Goal: Task Accomplishment & Management: Use online tool/utility

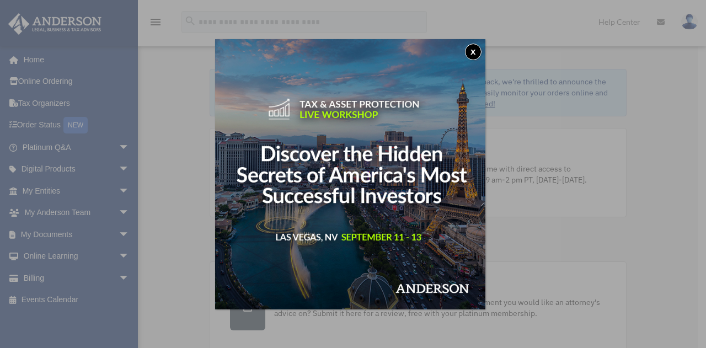
click at [479, 48] on button "x" at bounding box center [473, 52] width 17 height 17
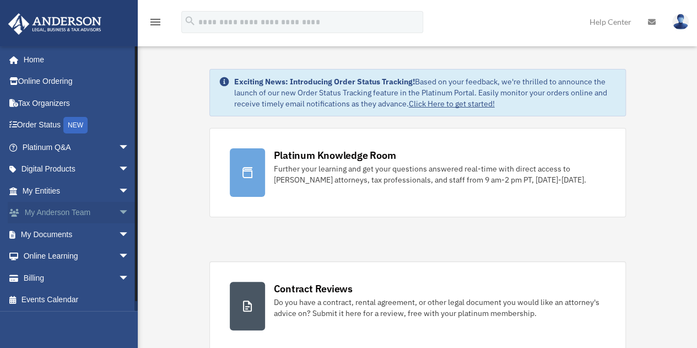
click at [119, 213] on span "arrow_drop_down" at bounding box center [130, 213] width 22 height 23
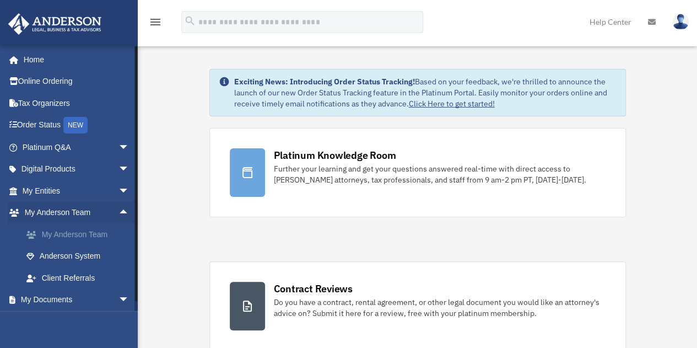
click at [67, 231] on link "My Anderson Team" at bounding box center [80, 234] width 131 height 22
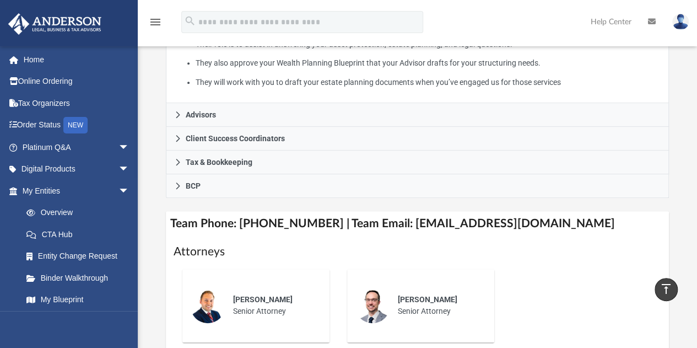
scroll to position [262, 0]
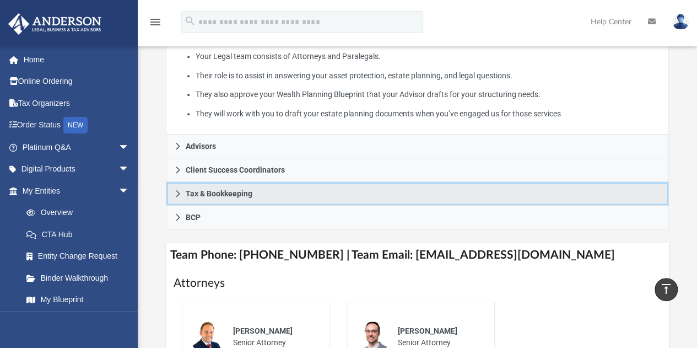
click at [179, 193] on icon at bounding box center [178, 193] width 4 height 7
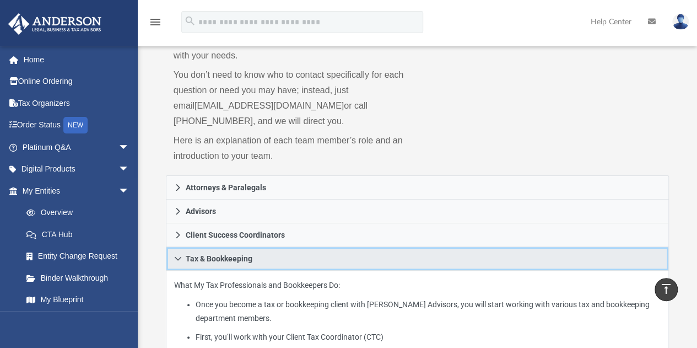
scroll to position [85, 0]
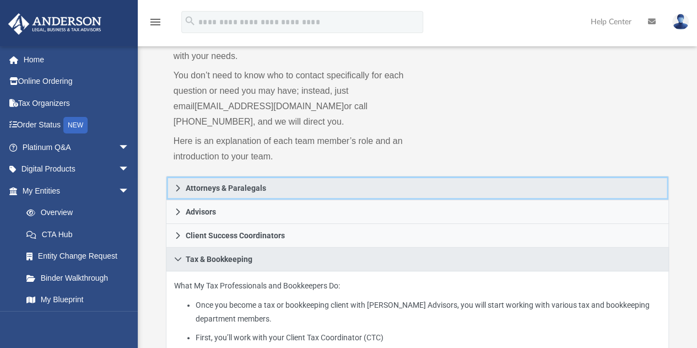
click at [203, 191] on span "Attorneys & Paralegals" at bounding box center [226, 188] width 80 height 8
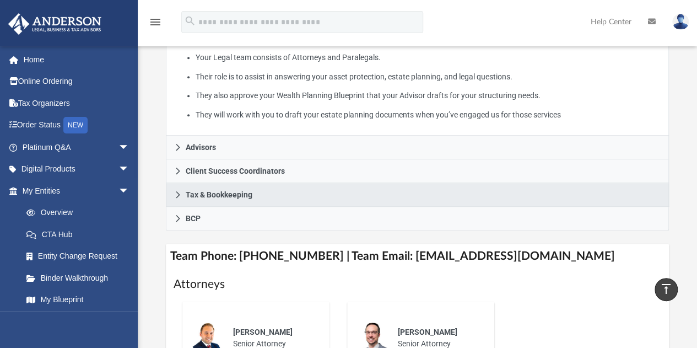
scroll to position [262, 0]
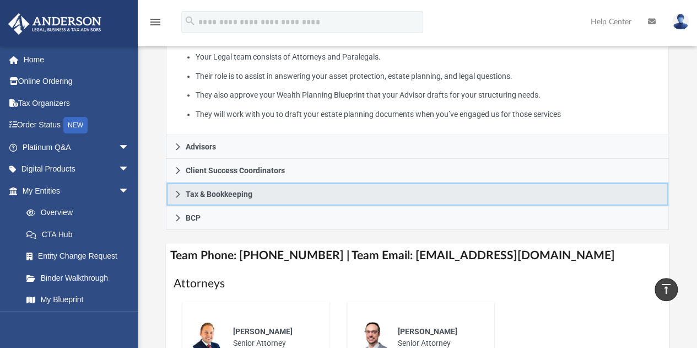
click at [203, 191] on span "Tax & Bookkeeping" at bounding box center [219, 194] width 67 height 8
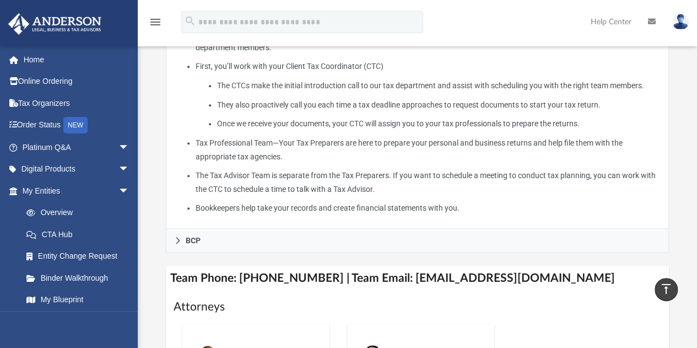
scroll to position [357, 0]
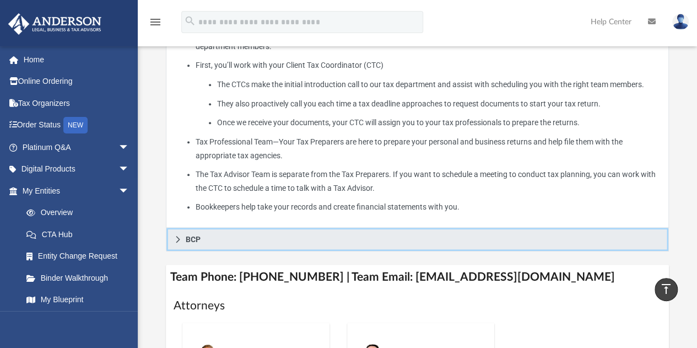
click at [190, 235] on span "BCP" at bounding box center [193, 239] width 15 height 8
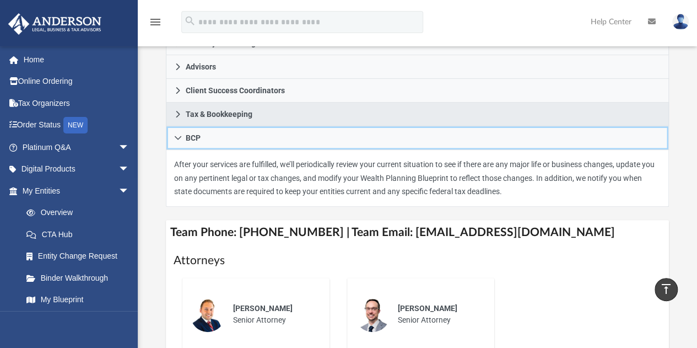
scroll to position [0, 0]
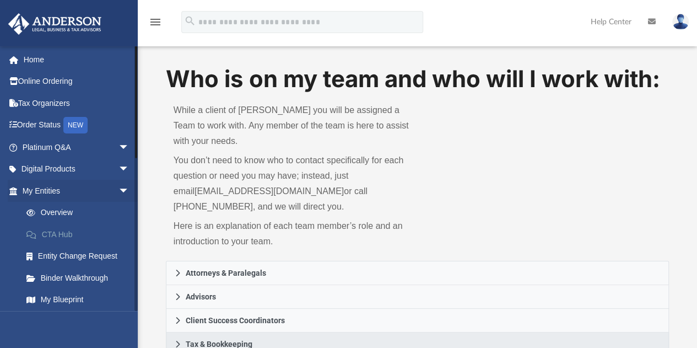
click at [58, 237] on link "CTA Hub" at bounding box center [80, 234] width 131 height 22
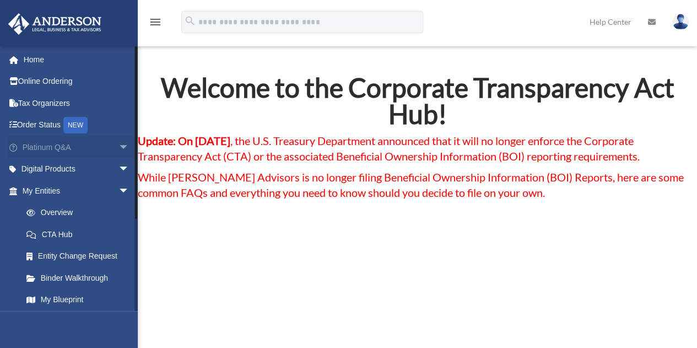
click at [62, 149] on link "Platinum Q&A arrow_drop_down" at bounding box center [77, 147] width 138 height 22
click at [36, 65] on link "Home" at bounding box center [77, 60] width 138 height 22
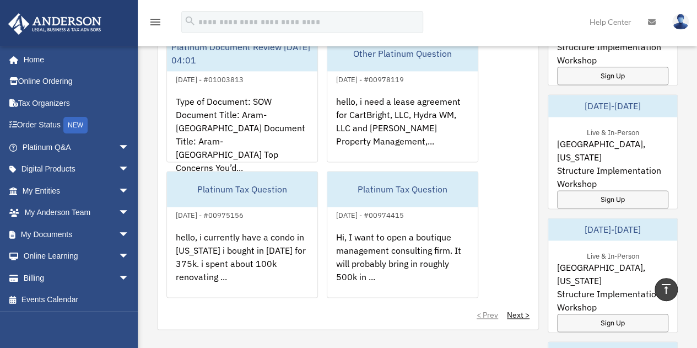
scroll to position [727, 0]
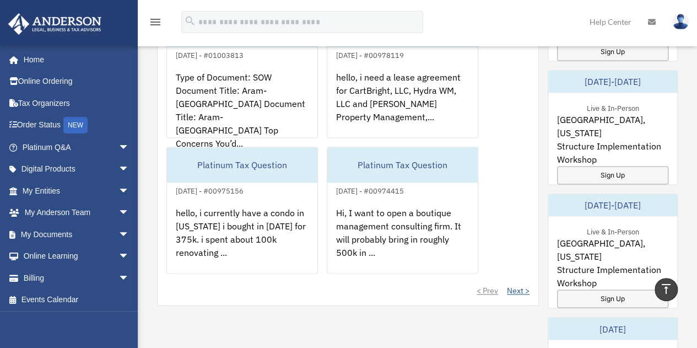
click at [521, 291] on link "Next >" at bounding box center [518, 290] width 23 height 11
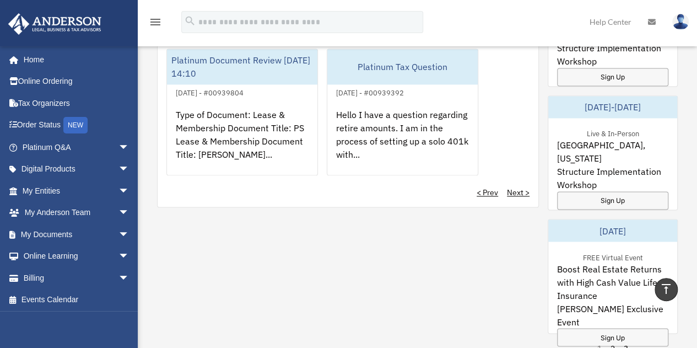
scroll to position [823, 0]
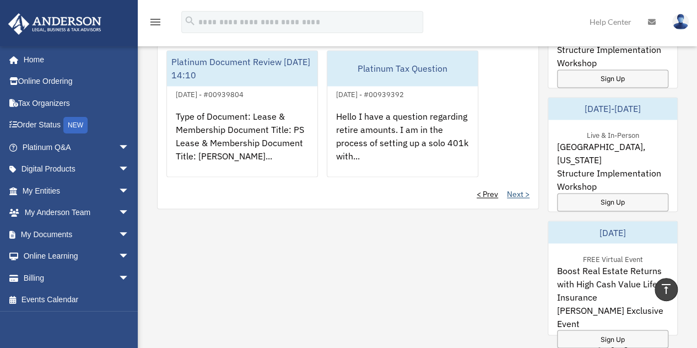
click at [517, 193] on link "Next >" at bounding box center [518, 194] width 23 height 11
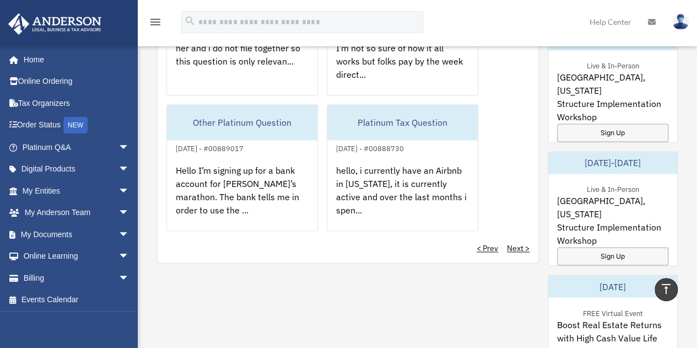
scroll to position [786, 0]
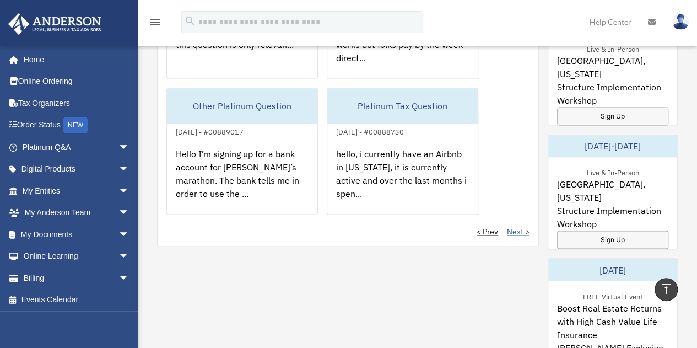
click at [523, 228] on link "Next >" at bounding box center [518, 231] width 23 height 11
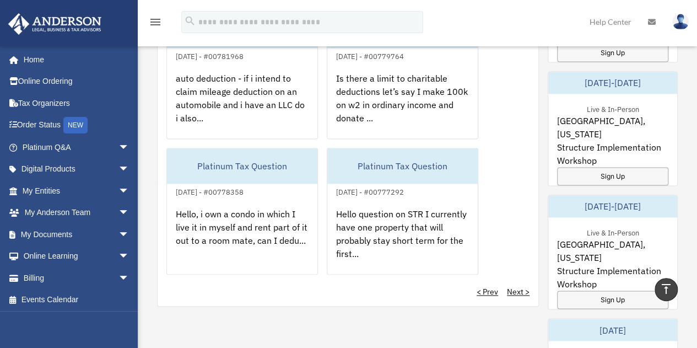
scroll to position [725, 0]
click at [515, 289] on link "Next >" at bounding box center [518, 292] width 23 height 11
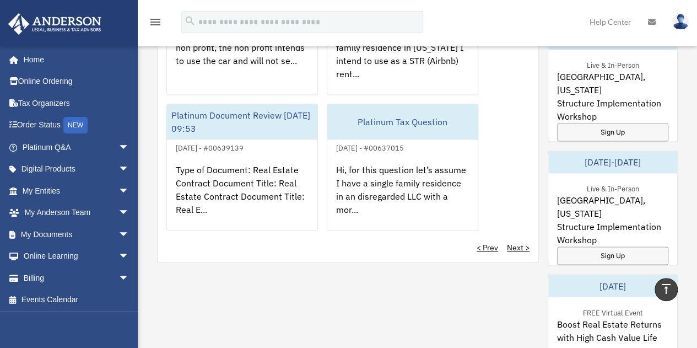
scroll to position [769, 0]
click at [519, 251] on div "My Questions All Submitted Answered Closed Normal Expedited Platinum Non-Profit…" at bounding box center [348, 83] width 382 height 359
click at [517, 245] on link "Next >" at bounding box center [518, 248] width 23 height 11
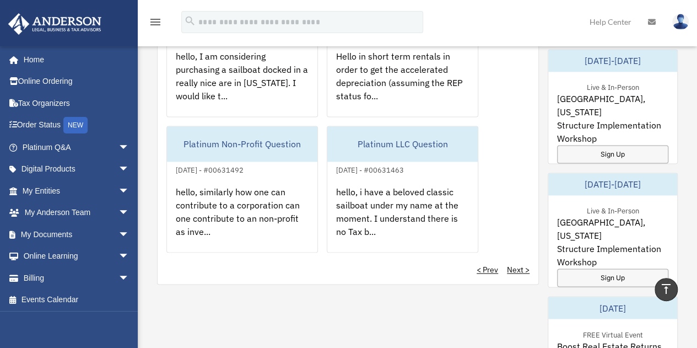
scroll to position [747, 0]
click at [521, 272] on link "Next >" at bounding box center [518, 270] width 23 height 11
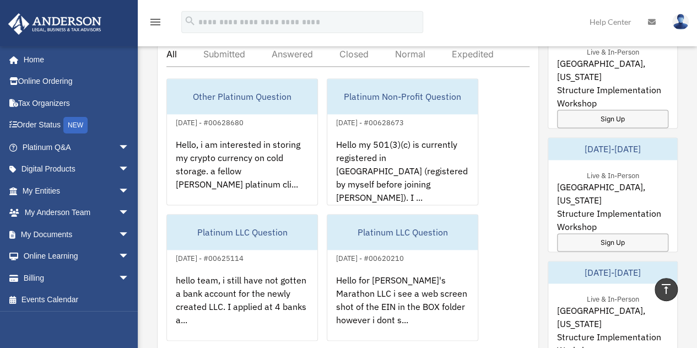
scroll to position [720, 0]
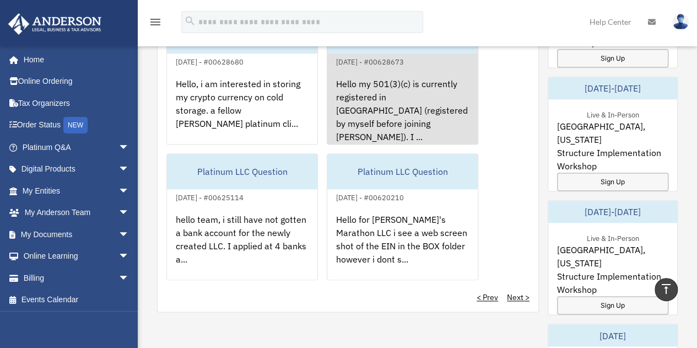
click at [383, 104] on div "Hello my 501(3)(c) is currently registered in NYS (registered by myself before …" at bounding box center [402, 111] width 150 height 86
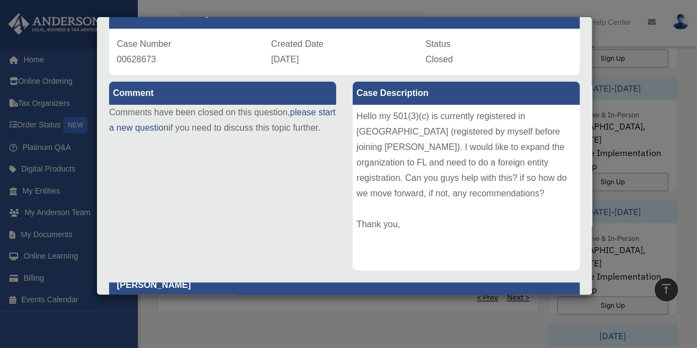
scroll to position [0, 0]
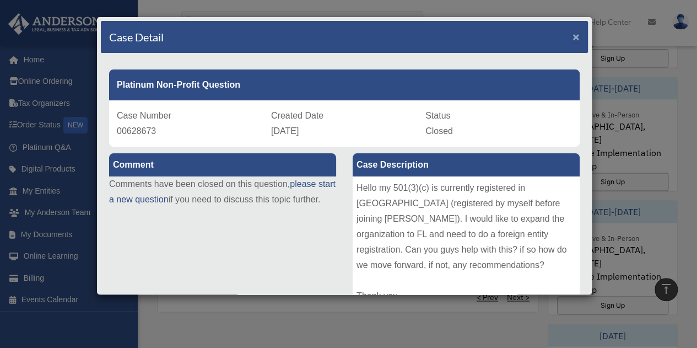
click at [573, 33] on span "×" at bounding box center [576, 36] width 7 height 13
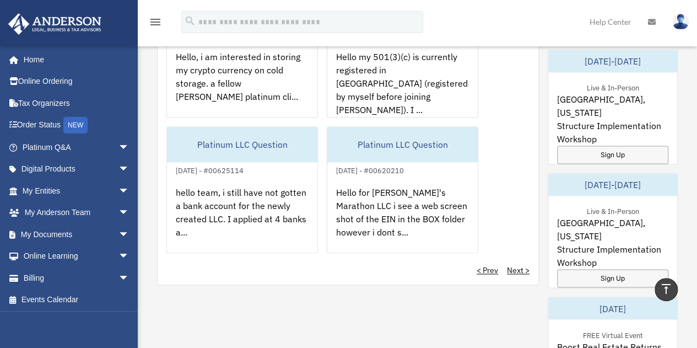
scroll to position [748, 0]
click at [516, 268] on link "Next >" at bounding box center [518, 269] width 23 height 11
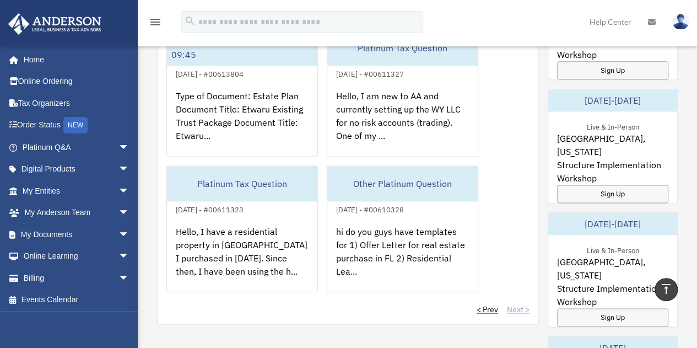
scroll to position [707, 0]
click at [497, 305] on link "< Prev" at bounding box center [487, 309] width 21 height 11
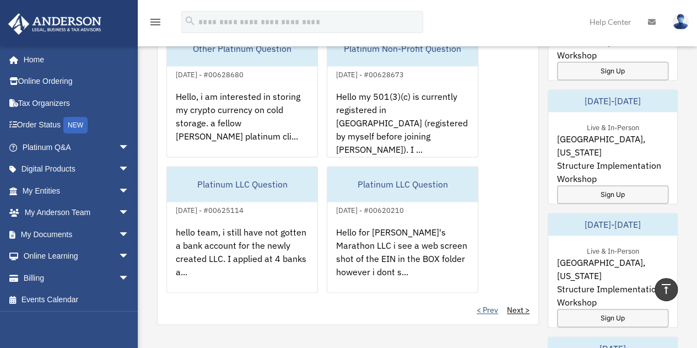
click at [497, 305] on link "< Prev" at bounding box center [487, 309] width 21 height 11
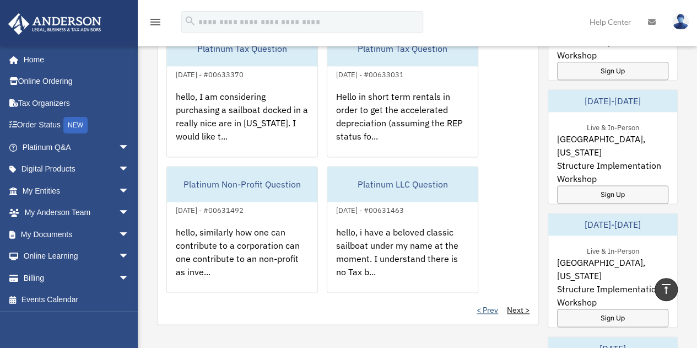
click at [497, 305] on link "< Prev" at bounding box center [487, 309] width 21 height 11
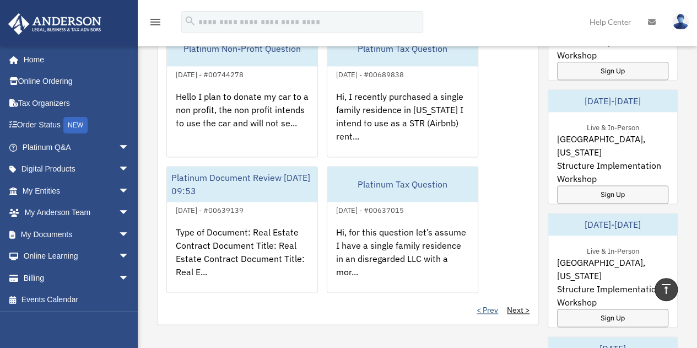
click at [497, 305] on link "< Prev" at bounding box center [487, 309] width 21 height 11
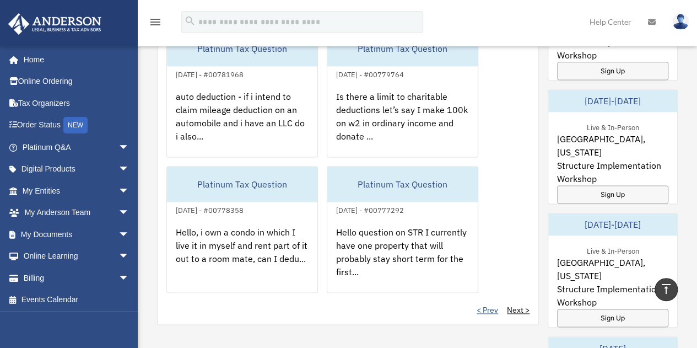
click at [497, 305] on link "< Prev" at bounding box center [487, 309] width 21 height 11
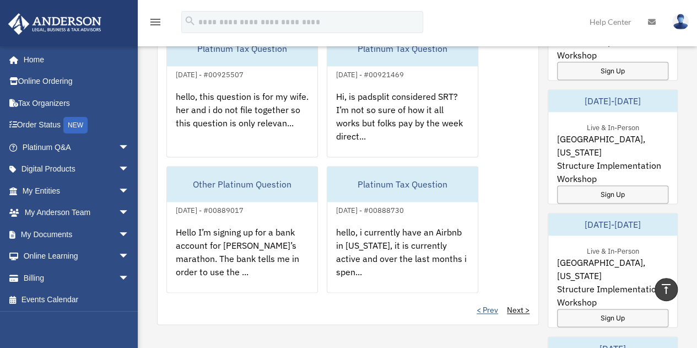
click at [497, 305] on link "< Prev" at bounding box center [487, 309] width 21 height 11
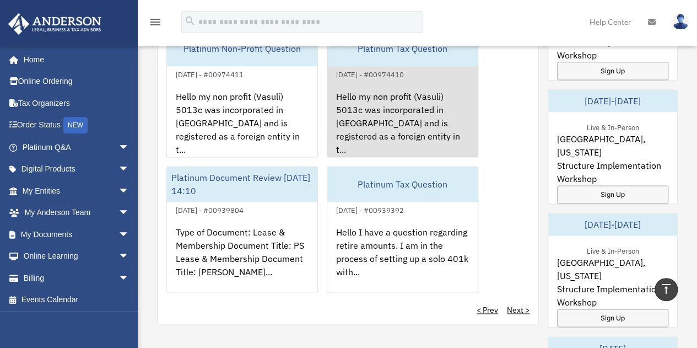
click at [392, 114] on div "Hello my non profit (Vasuli) 5013c was incorporated in NY and is registered as …" at bounding box center [402, 124] width 150 height 86
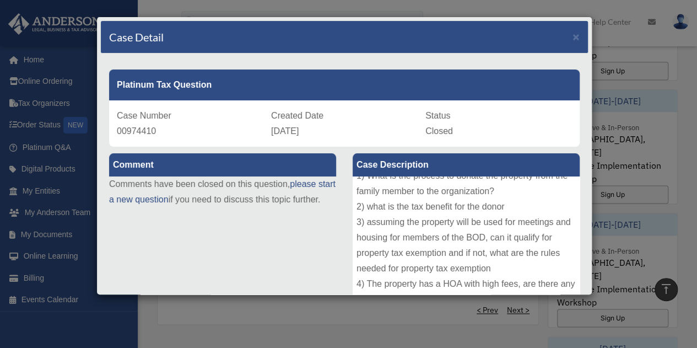
scroll to position [105, 0]
click at [573, 34] on span "×" at bounding box center [576, 36] width 7 height 13
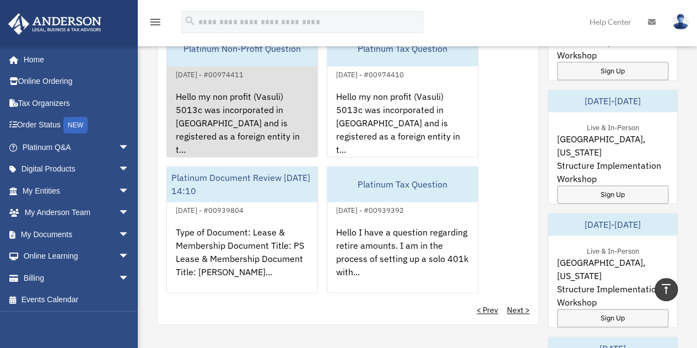
click at [213, 106] on div "Hello my non profit (Vasuli) 5013c was incorporated in NY and is registered as …" at bounding box center [242, 124] width 150 height 86
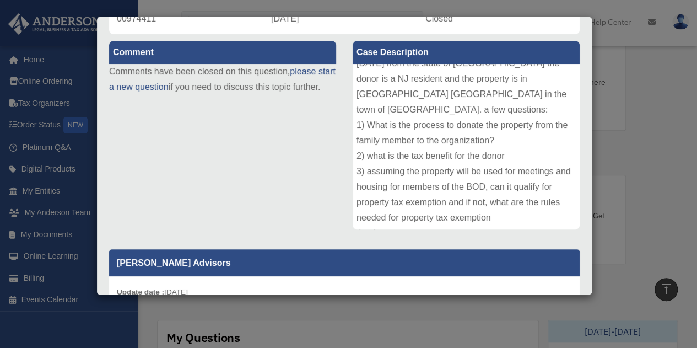
scroll to position [351, 0]
click at [605, 57] on div "Case Detail × Platinum Non-Profit Question Case Number 00974411 Created Date Ma…" at bounding box center [348, 174] width 697 height 348
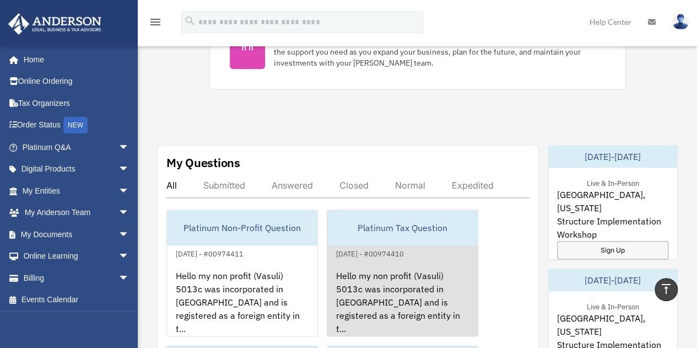
scroll to position [529, 0]
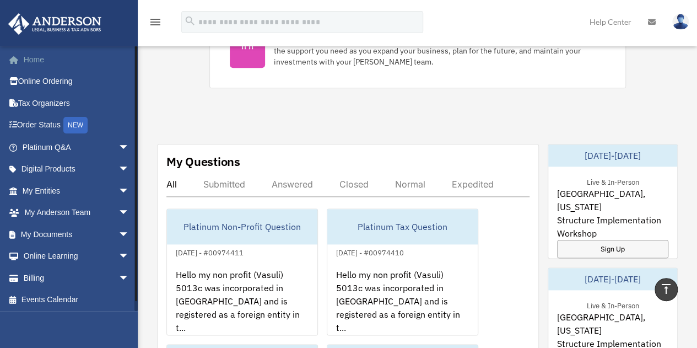
click at [26, 66] on link "Home" at bounding box center [77, 60] width 138 height 22
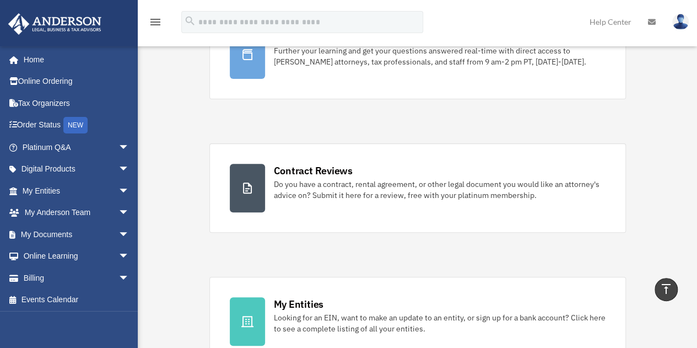
scroll to position [0, 0]
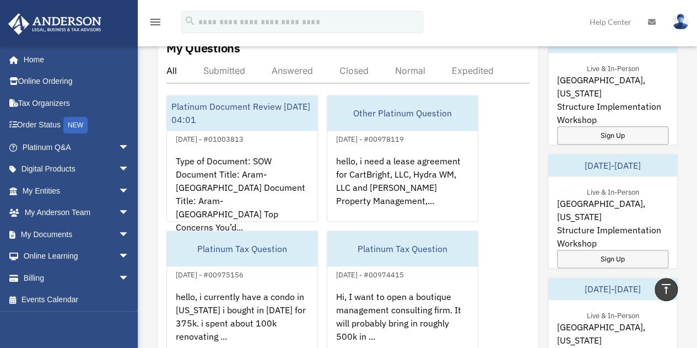
scroll to position [642, 0]
click at [225, 74] on div "Submitted" at bounding box center [224, 71] width 42 height 11
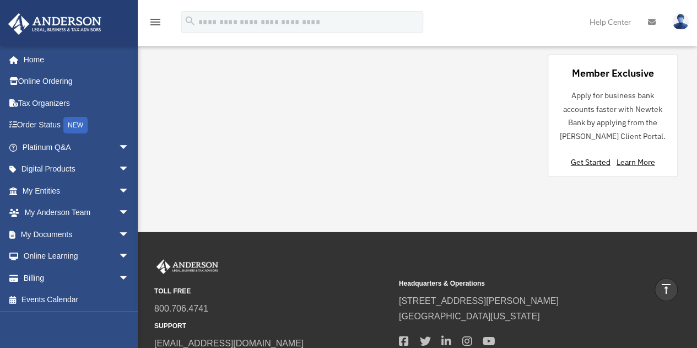
scroll to position [1220, 0]
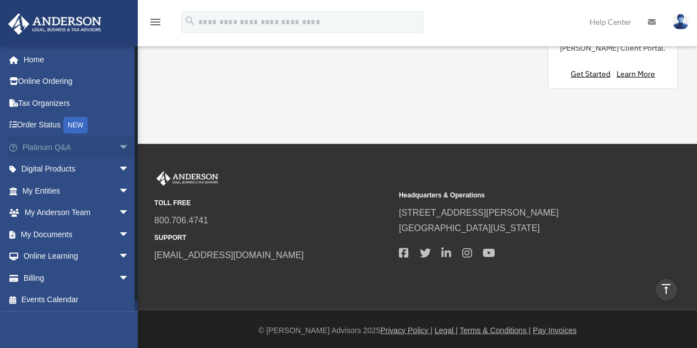
click at [119, 146] on span "arrow_drop_down" at bounding box center [130, 147] width 22 height 23
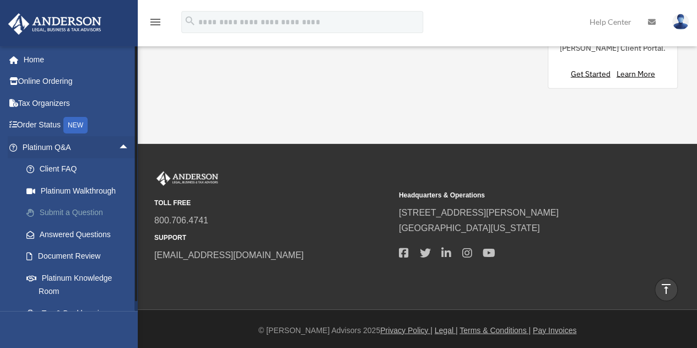
click at [94, 211] on link "Submit a Question" at bounding box center [80, 213] width 131 height 22
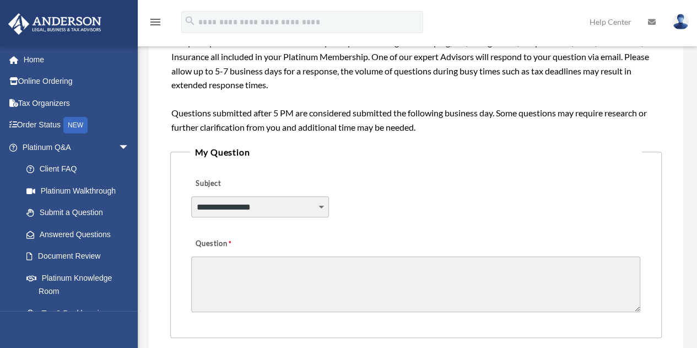
scroll to position [185, 0]
click at [305, 203] on select "**********" at bounding box center [259, 206] width 137 height 21
select select "******"
click at [191, 196] on select "**********" at bounding box center [259, 206] width 137 height 21
click at [292, 204] on select "**********" at bounding box center [259, 206] width 137 height 21
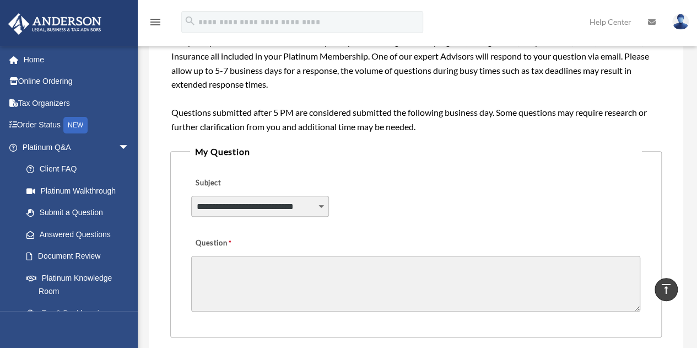
click at [298, 276] on textarea "Question" at bounding box center [415, 284] width 449 height 56
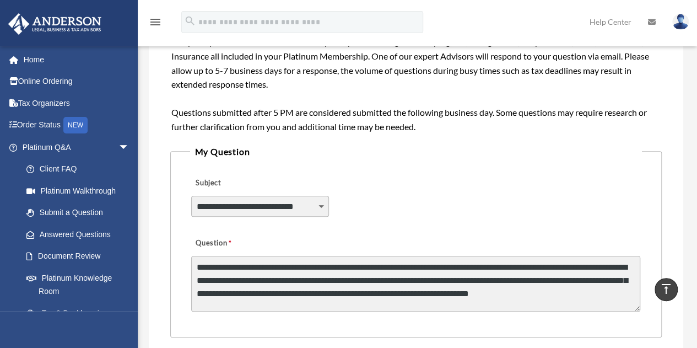
scroll to position [7, 0]
drag, startPoint x: 291, startPoint y: 307, endPoint x: 600, endPoint y: 285, distance: 309.5
click at [600, 285] on textarea "**********" at bounding box center [415, 284] width 449 height 56
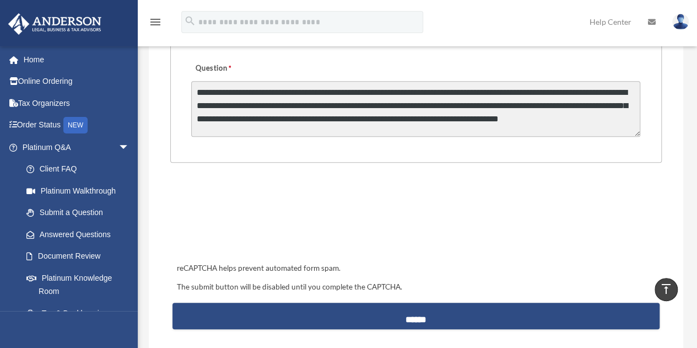
scroll to position [362, 0]
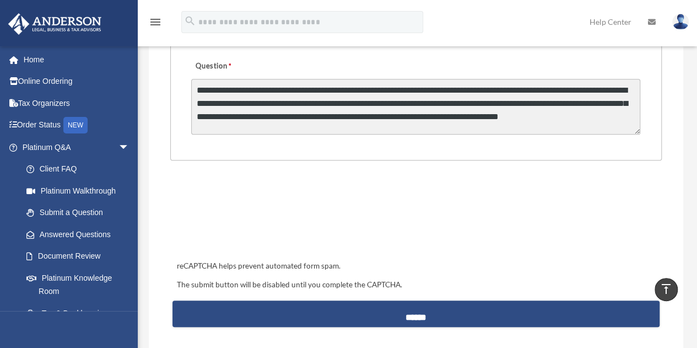
type textarea "**********"
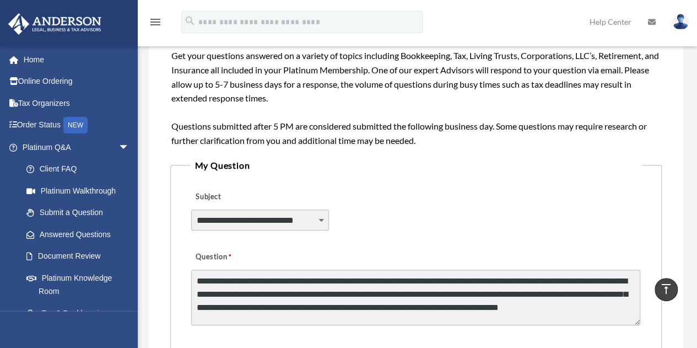
scroll to position [1, 0]
click at [286, 278] on textarea "**********" at bounding box center [415, 298] width 449 height 56
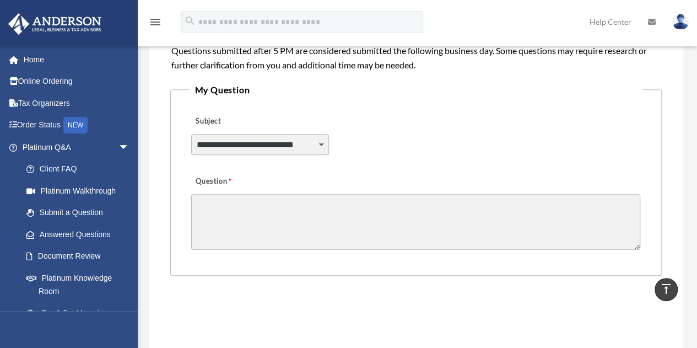
scroll to position [0, 0]
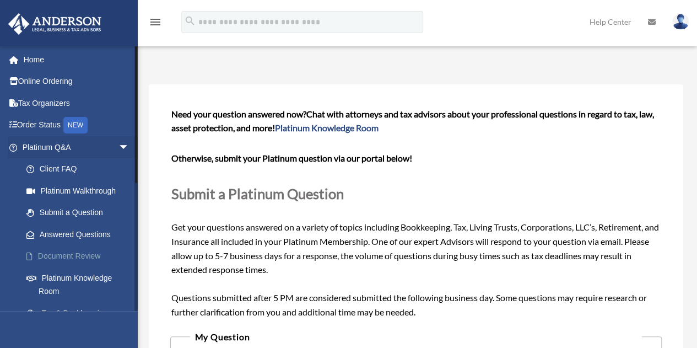
click at [82, 255] on link "Document Review" at bounding box center [80, 256] width 131 height 22
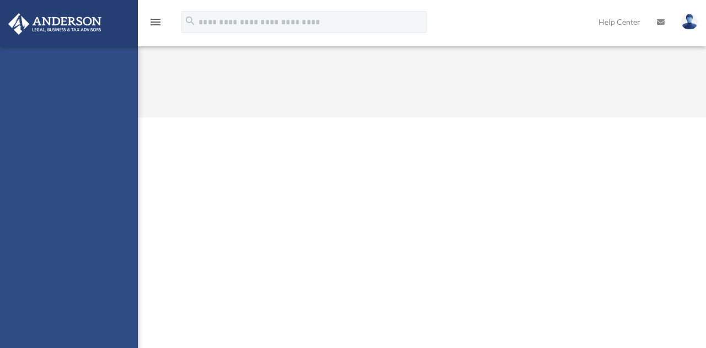
click at [64, 253] on div "metwaru@gmail.com Sign Out marketwaru@gmail.com Home Online Ordering Tax Organi…" at bounding box center [69, 220] width 138 height 348
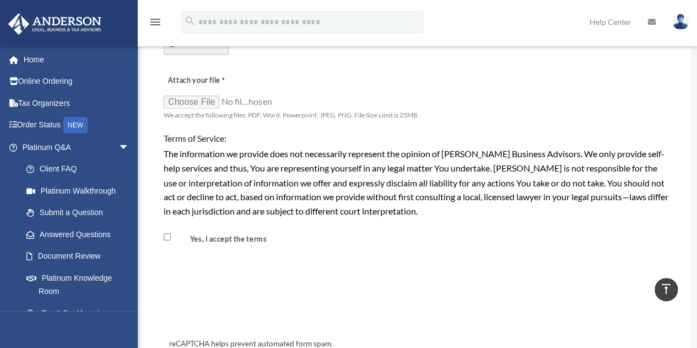
scroll to position [879, 0]
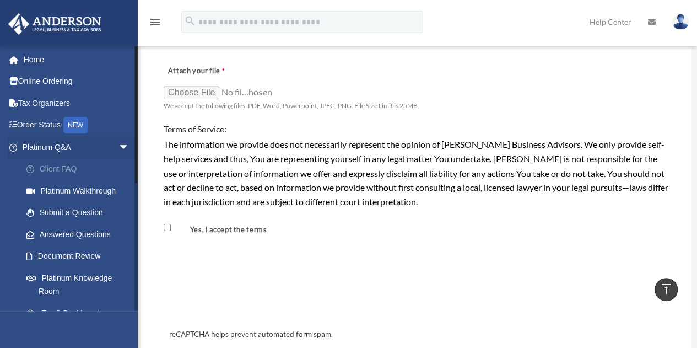
click at [51, 168] on link "Client FAQ" at bounding box center [80, 169] width 131 height 22
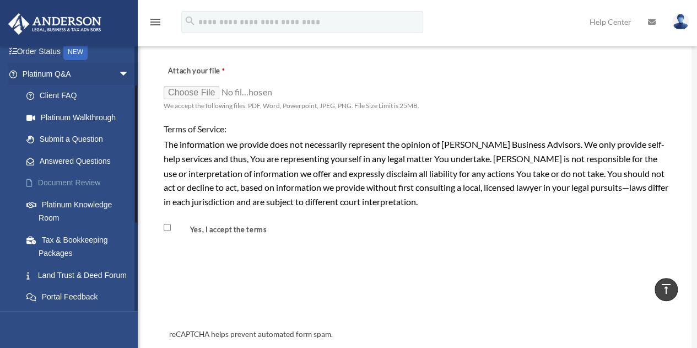
scroll to position [74, 0]
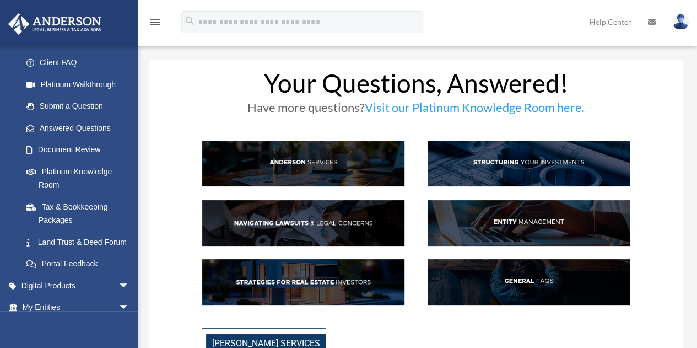
scroll to position [107, 0]
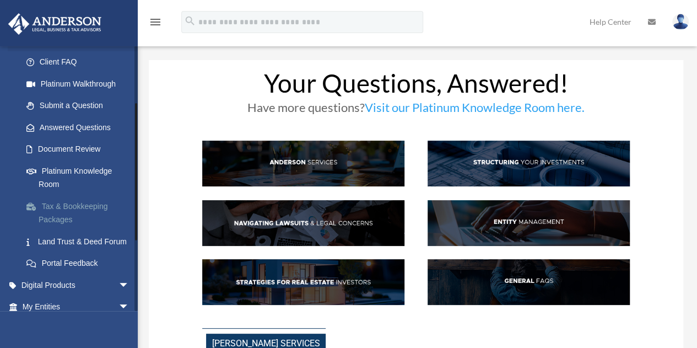
click at [58, 209] on link "Tax & Bookkeeping Packages" at bounding box center [80, 212] width 131 height 35
click at [80, 200] on link "Tax & Bookkeeping Packages" at bounding box center [80, 212] width 131 height 35
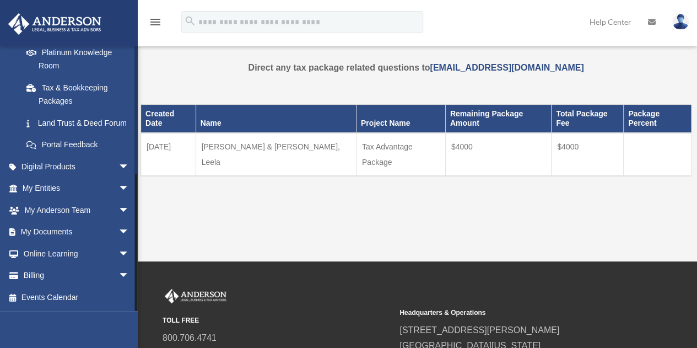
scroll to position [238, 0]
click at [28, 271] on link "Billing arrow_drop_down" at bounding box center [77, 276] width 138 height 22
click at [119, 276] on span "arrow_drop_down" at bounding box center [130, 276] width 22 height 23
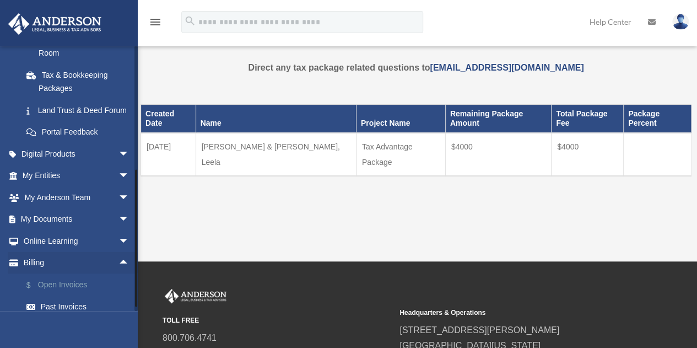
scroll to position [304, 0]
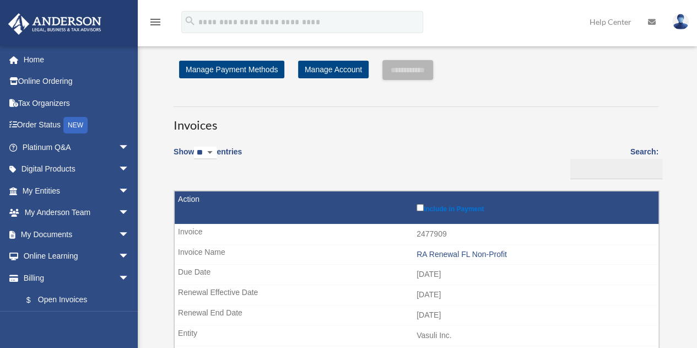
scroll to position [1, 0]
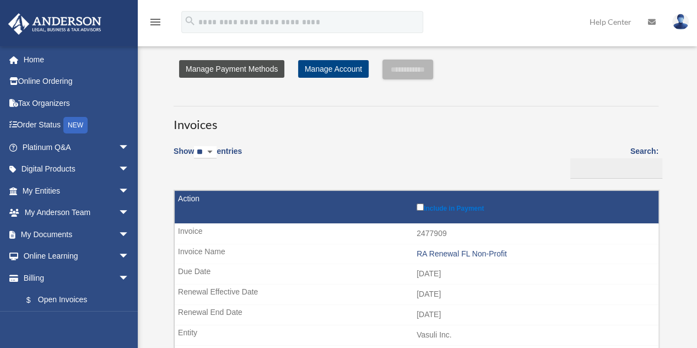
click at [212, 71] on link "Manage Payment Methods" at bounding box center [231, 69] width 105 height 18
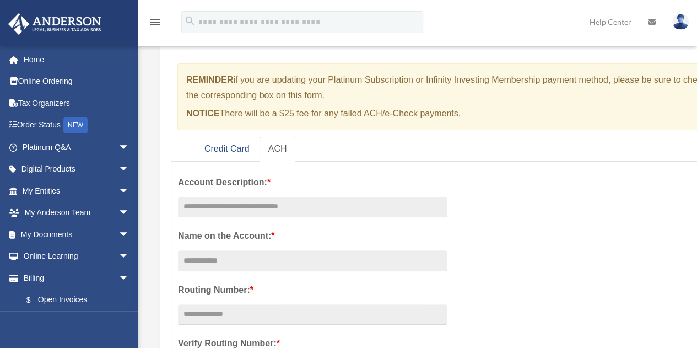
scroll to position [112, 0]
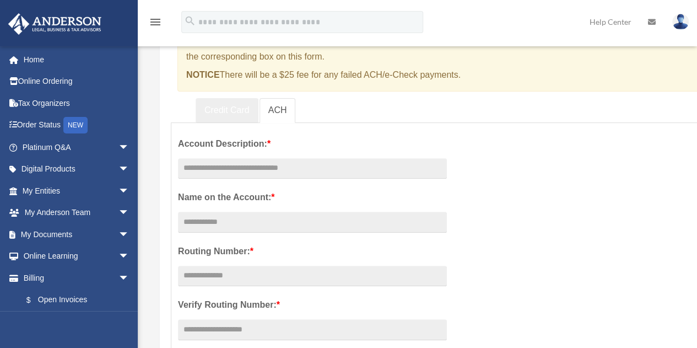
click at [212, 110] on link "Credit Card" at bounding box center [227, 110] width 63 height 25
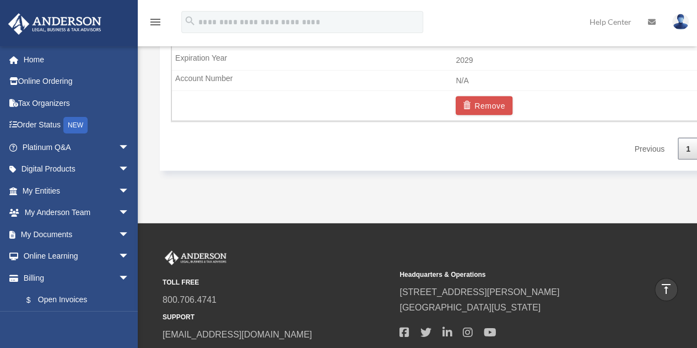
scroll to position [1056, 0]
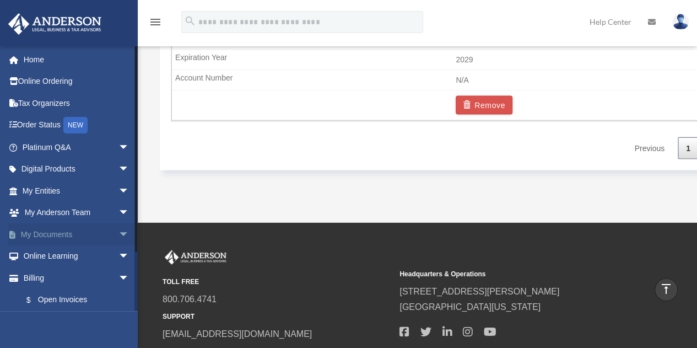
click at [120, 227] on span "arrow_drop_down" at bounding box center [130, 234] width 22 height 23
click at [42, 256] on link "Box" at bounding box center [80, 256] width 131 height 22
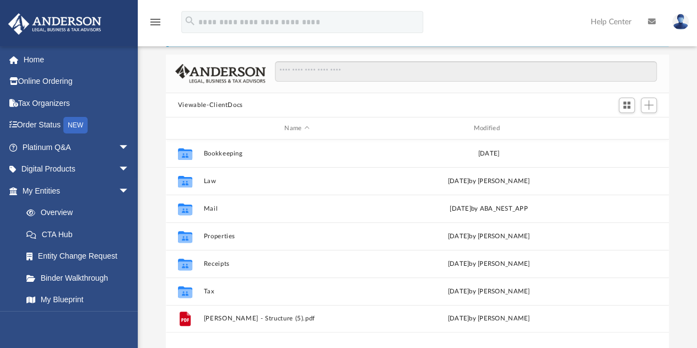
scroll to position [76, 0]
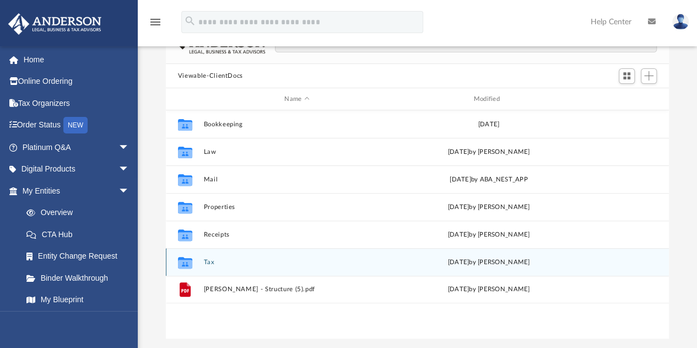
click at [207, 261] on button "Tax" at bounding box center [296, 262] width 187 height 7
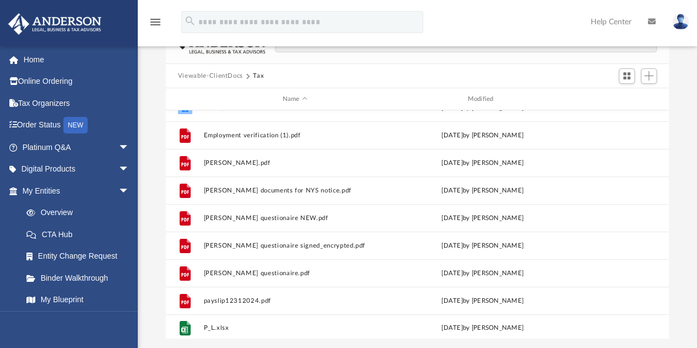
scroll to position [0, 0]
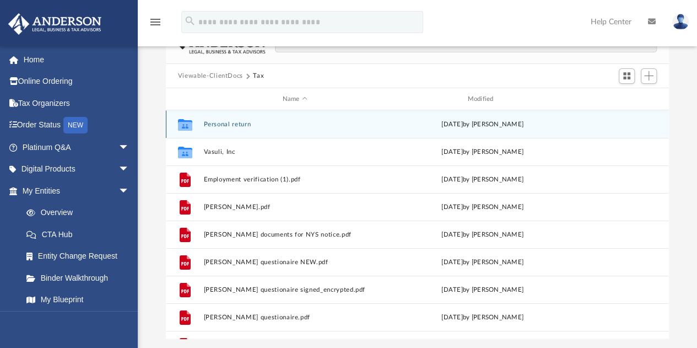
click at [314, 120] on div "Collaborated Folder Personal return [DATE] by [PERSON_NAME]" at bounding box center [417, 124] width 503 height 28
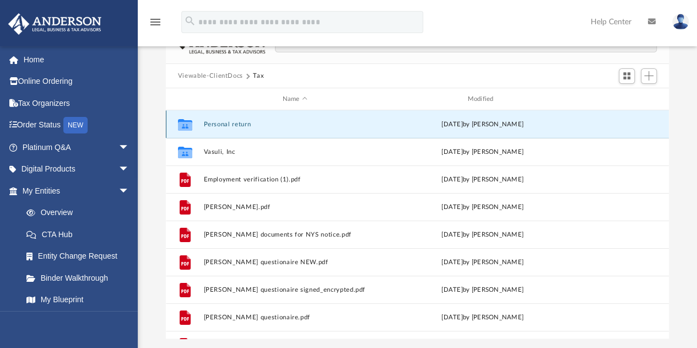
click at [314, 120] on div "Collaborated Folder Personal return [DATE] by [PERSON_NAME]" at bounding box center [417, 124] width 503 height 28
click at [214, 125] on button "Personal return" at bounding box center [294, 124] width 183 height 7
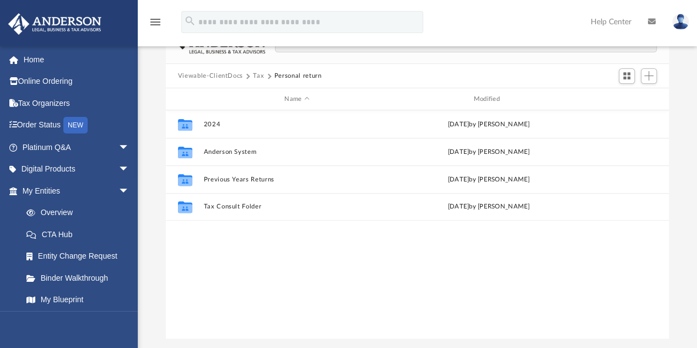
click at [399, 294] on div "Collaborated Folder 2024 [DATE] by [PERSON_NAME] Collaborated Folder [PERSON_NA…" at bounding box center [417, 224] width 503 height 229
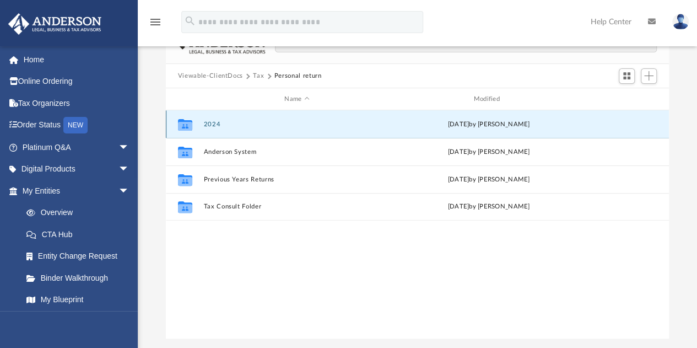
click at [207, 123] on button "2024" at bounding box center [296, 124] width 187 height 7
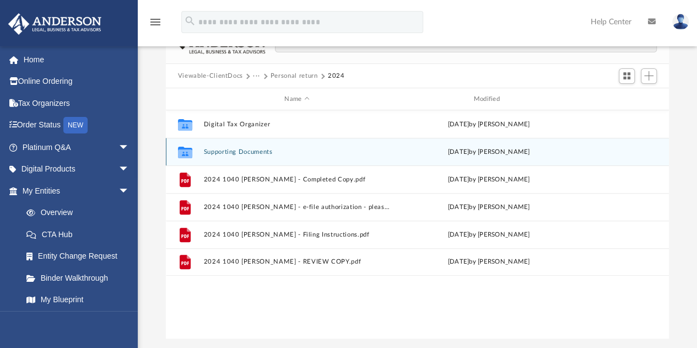
click at [239, 153] on button "Supporting Documents" at bounding box center [296, 151] width 187 height 7
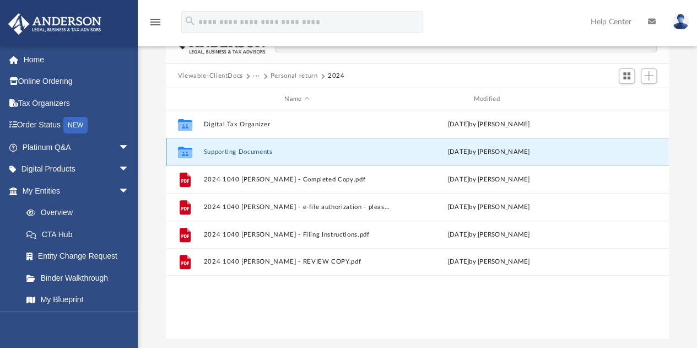
click at [239, 153] on button "Supporting Documents" at bounding box center [296, 151] width 187 height 7
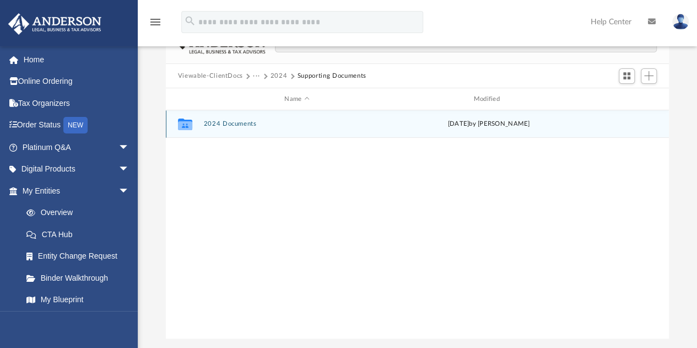
click at [221, 119] on div "Collaborated Folder 2024 Documents [DATE] by [PERSON_NAME]" at bounding box center [417, 124] width 503 height 28
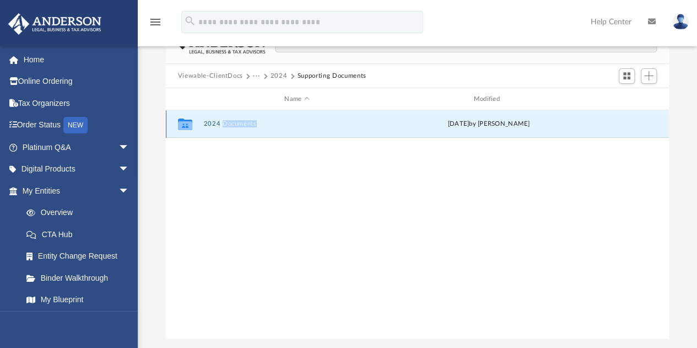
click at [221, 119] on div "Collaborated Folder 2024 Documents [DATE] by [PERSON_NAME]" at bounding box center [417, 124] width 503 height 28
click at [211, 121] on button "2024 Documents" at bounding box center [296, 124] width 187 height 7
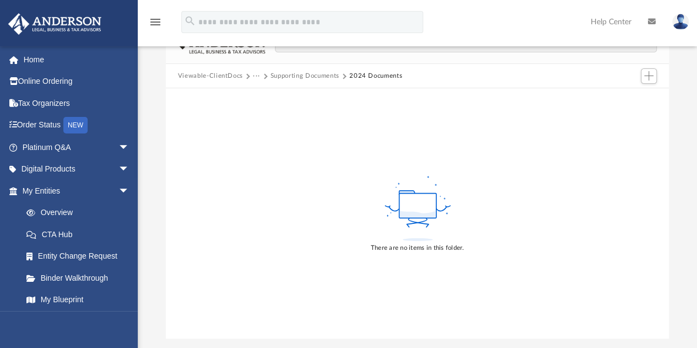
click at [254, 76] on button "···" at bounding box center [256, 76] width 7 height 10
click at [323, 77] on button "Supporting Documents" at bounding box center [305, 76] width 69 height 10
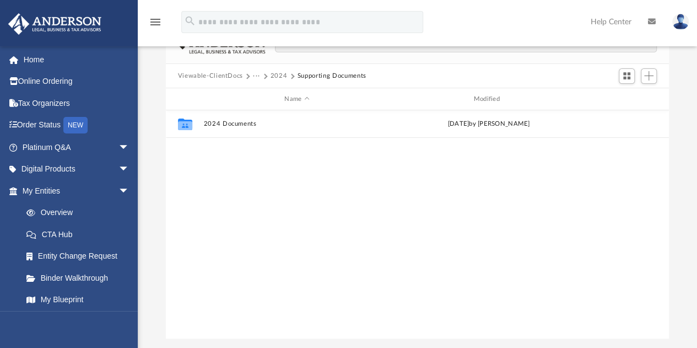
scroll to position [242, 495]
click at [278, 74] on button "2024" at bounding box center [279, 76] width 17 height 10
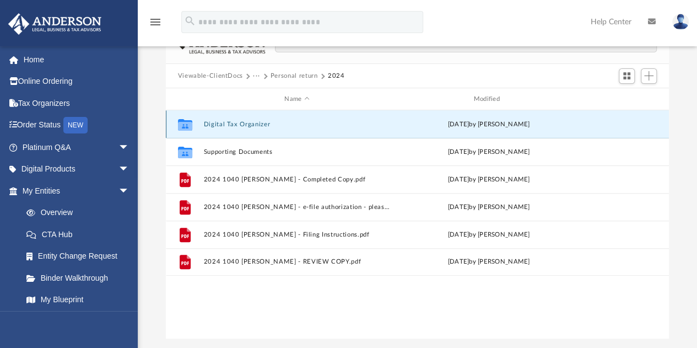
click at [239, 121] on button "Digital Tax Organizer" at bounding box center [296, 124] width 187 height 7
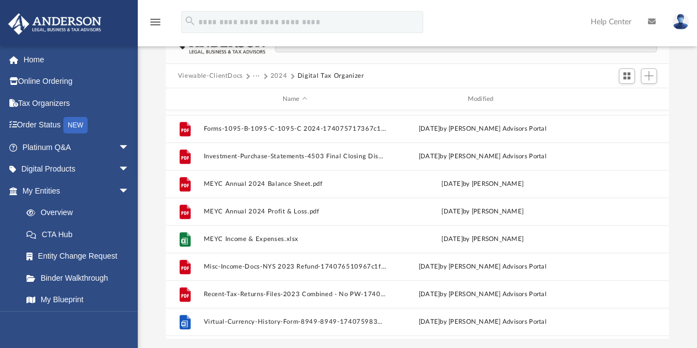
scroll to position [354, 0]
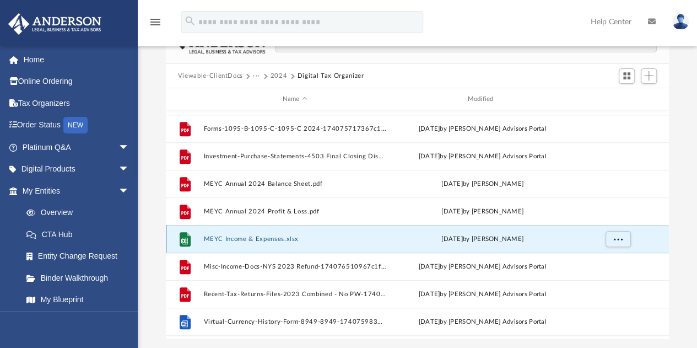
click at [283, 239] on button "MEYC Income & Expenses.xlsx" at bounding box center [294, 238] width 183 height 7
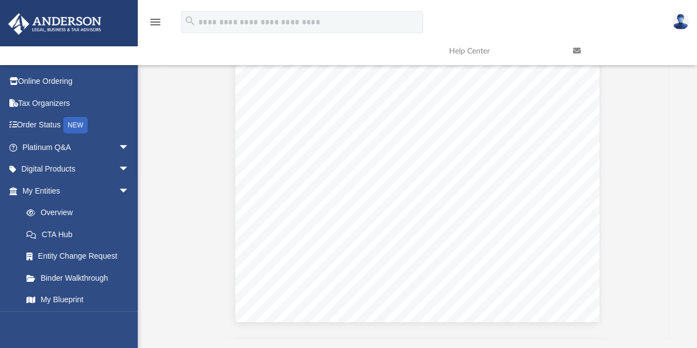
scroll to position [0, 0]
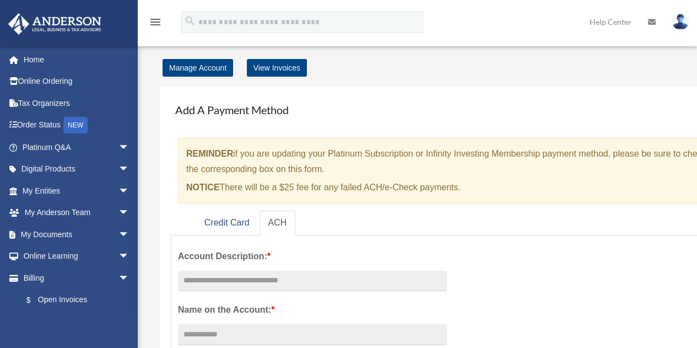
scroll to position [1056, 0]
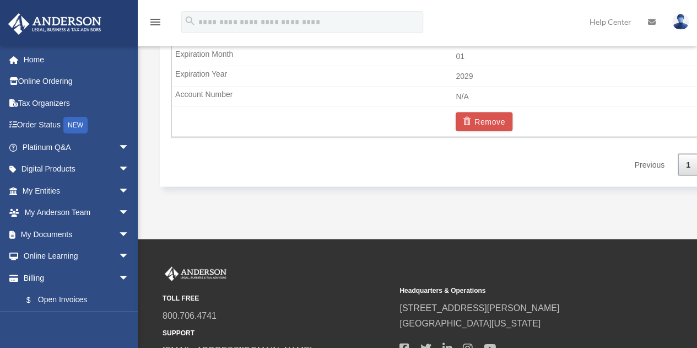
click at [633, 154] on link "Previous" at bounding box center [649, 165] width 46 height 23
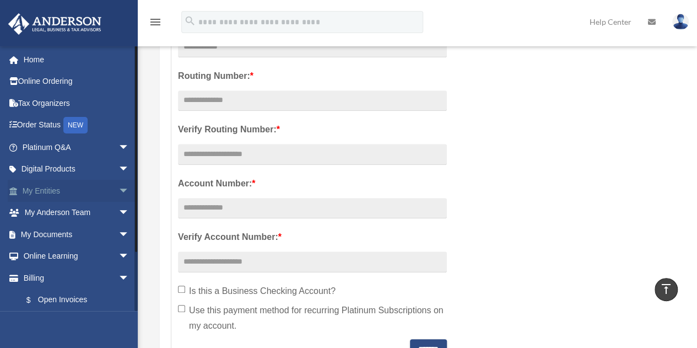
scroll to position [287, 0]
click at [119, 233] on span "arrow_drop_down" at bounding box center [130, 234] width 22 height 23
click at [30, 250] on link "Box" at bounding box center [80, 256] width 131 height 22
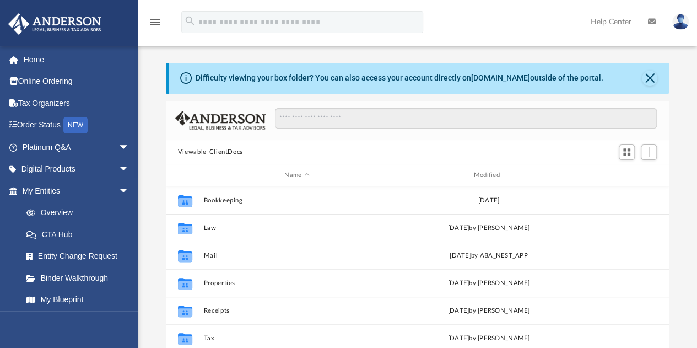
scroll to position [242, 495]
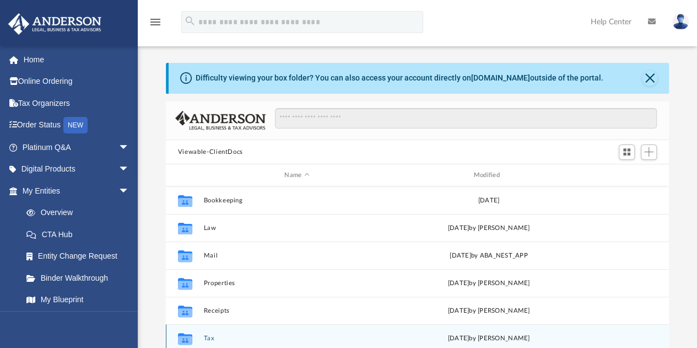
click at [209, 336] on button "Tax" at bounding box center [296, 338] width 187 height 7
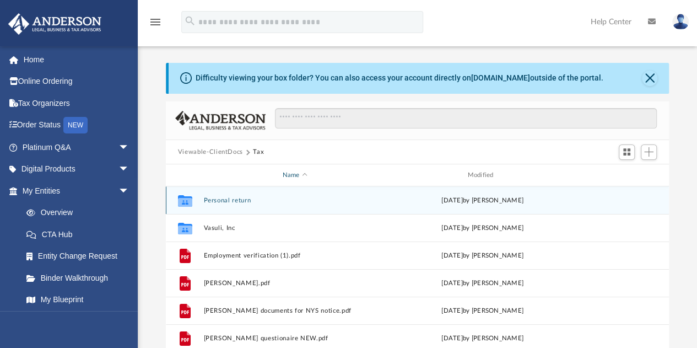
scroll to position [3, 0]
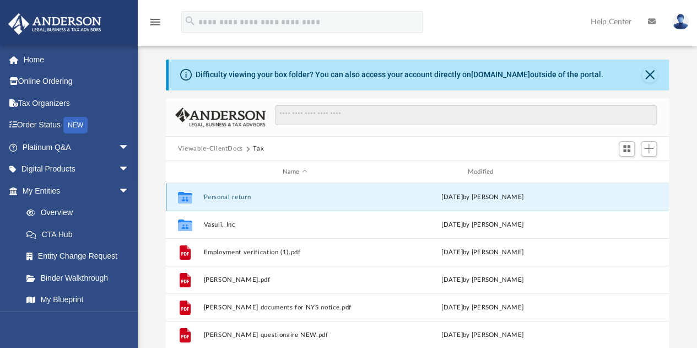
click at [233, 194] on button "Personal return" at bounding box center [294, 196] width 183 height 7
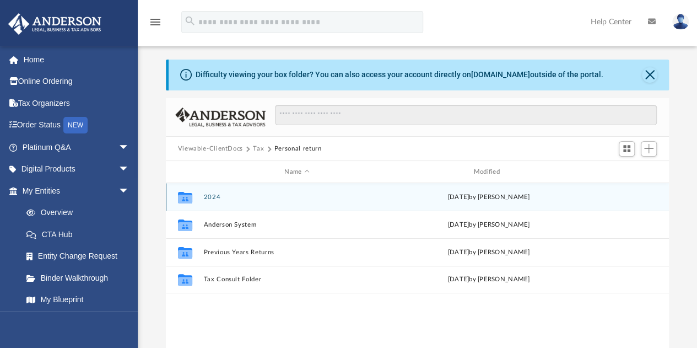
click at [209, 192] on div "Collaborated Folder 2024 Tue Apr 15 2025 by Jasmine Splunge" at bounding box center [417, 197] width 503 height 28
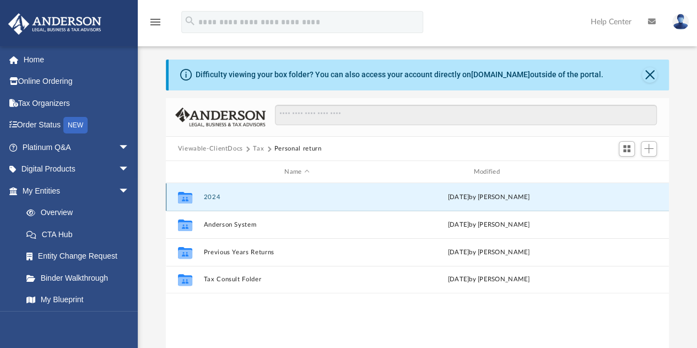
click at [209, 198] on button "2024" at bounding box center [296, 196] width 187 height 7
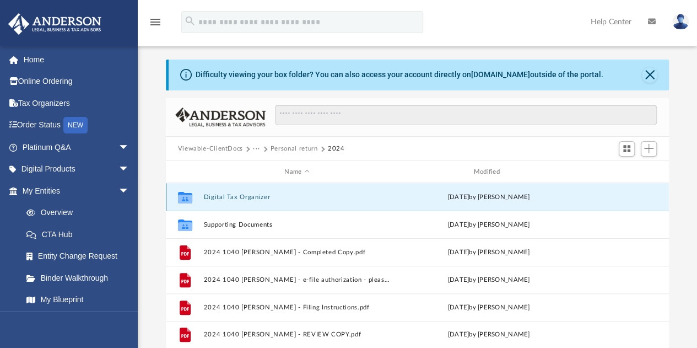
click at [258, 198] on button "Digital Tax Organizer" at bounding box center [296, 196] width 187 height 7
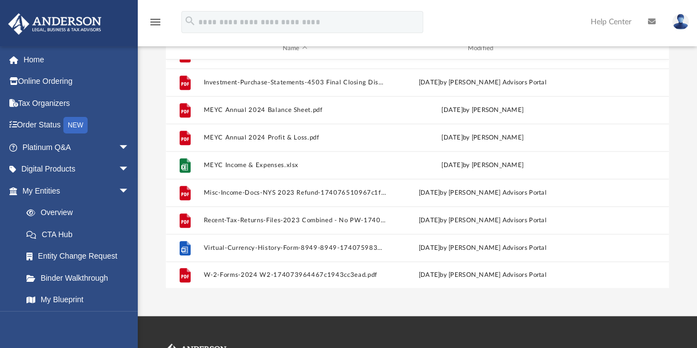
scroll to position [377, 0]
